Goal: Task Accomplishment & Management: Use online tool/utility

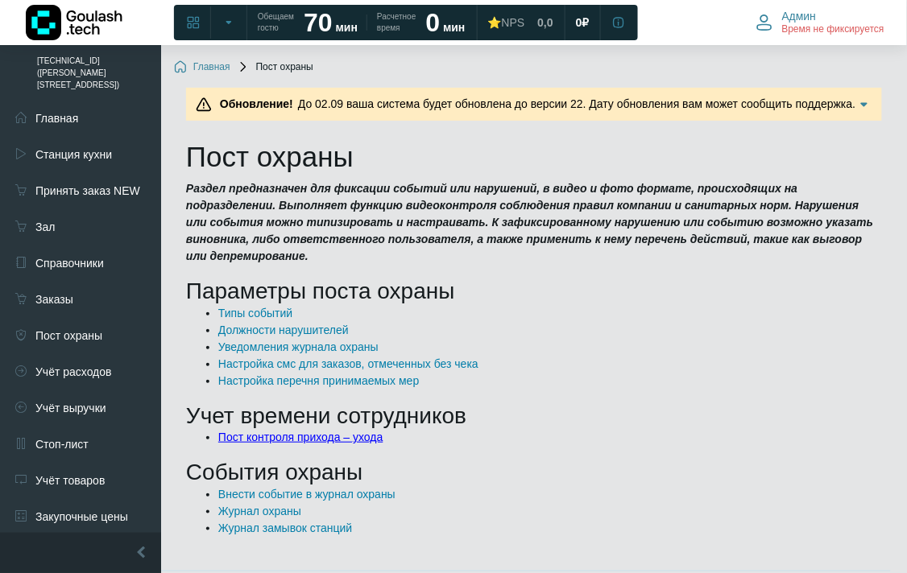
click at [266, 431] on link "Пост контроля прихода – ухода" at bounding box center [300, 437] width 165 height 13
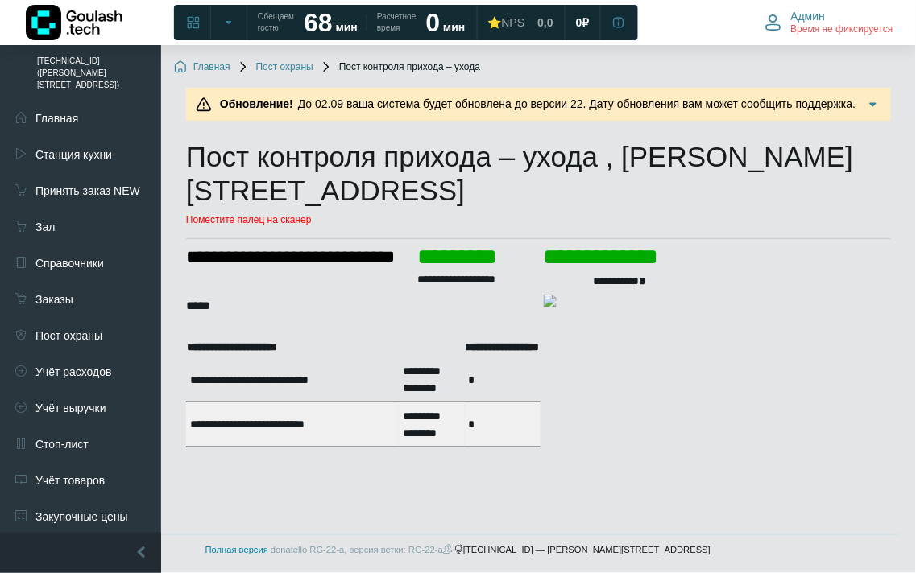
click at [616, 292] on td at bounding box center [632, 302] width 77 height 20
click at [561, 341] on div "**********" at bounding box center [538, 344] width 705 height 205
